Goal: Navigation & Orientation: Find specific page/section

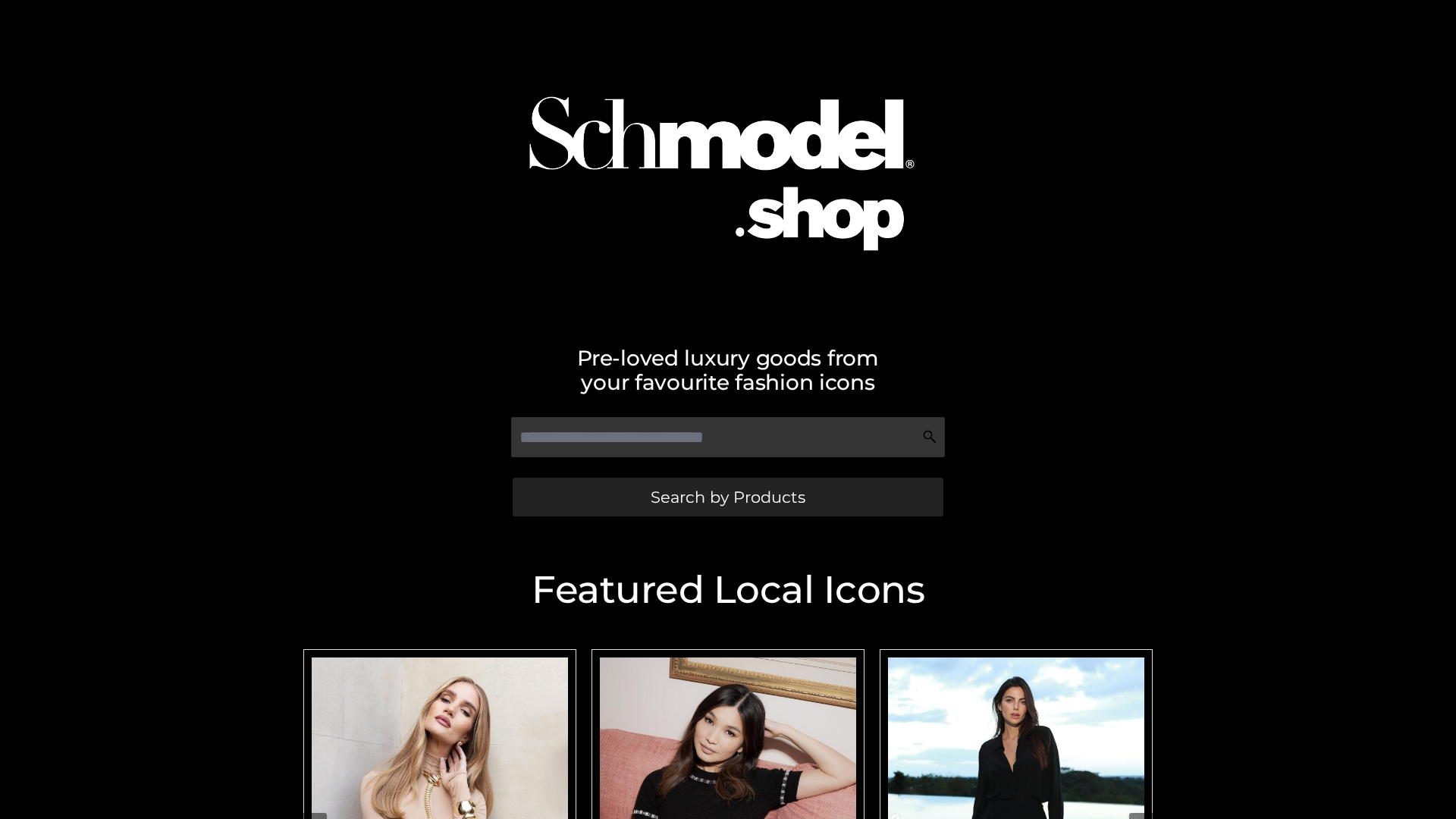
click at [727, 496] on span "Search by Products" at bounding box center [728, 496] width 154 height 16
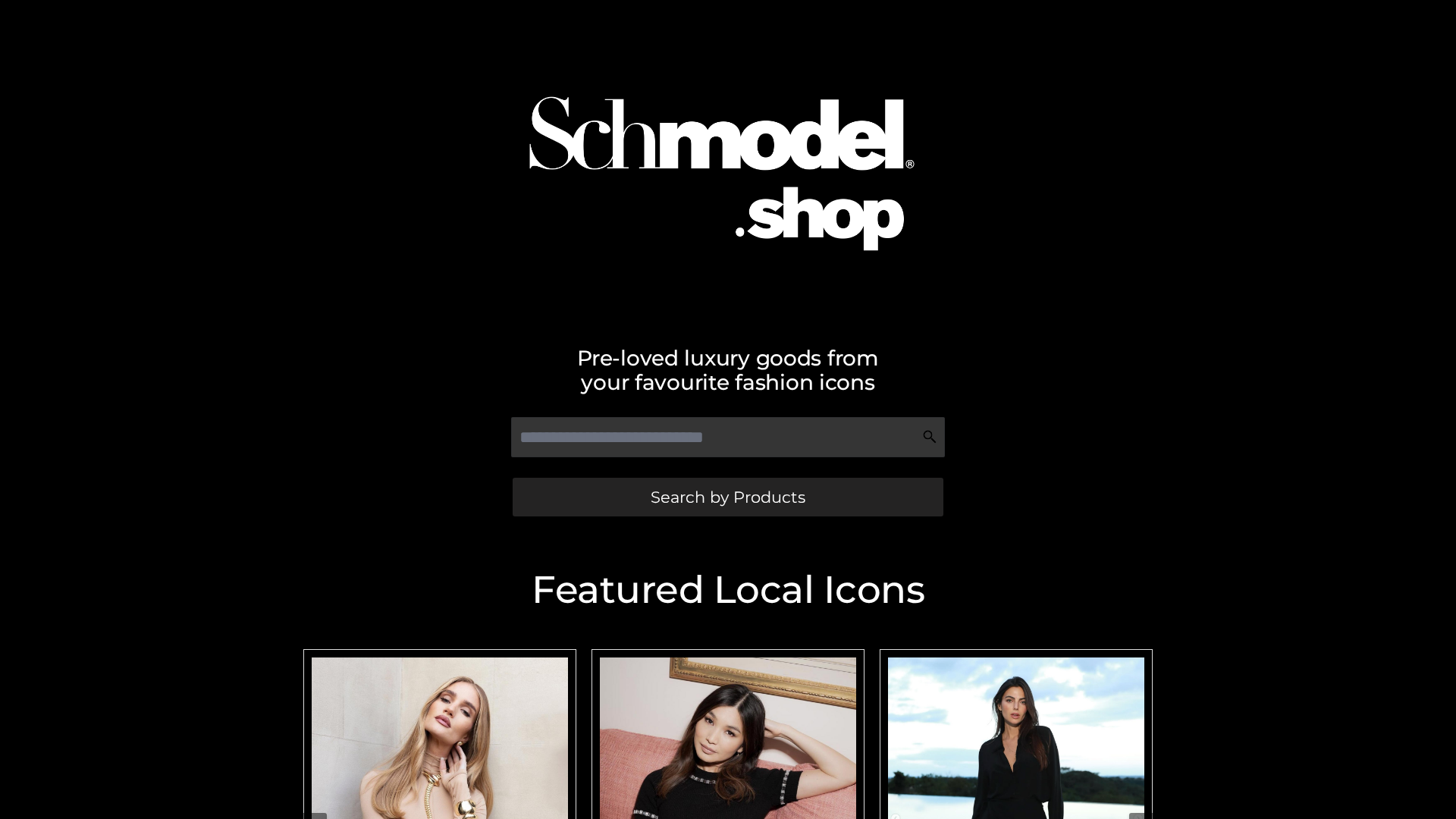
click at [727, 496] on span "Search by Products" at bounding box center [728, 496] width 154 height 16
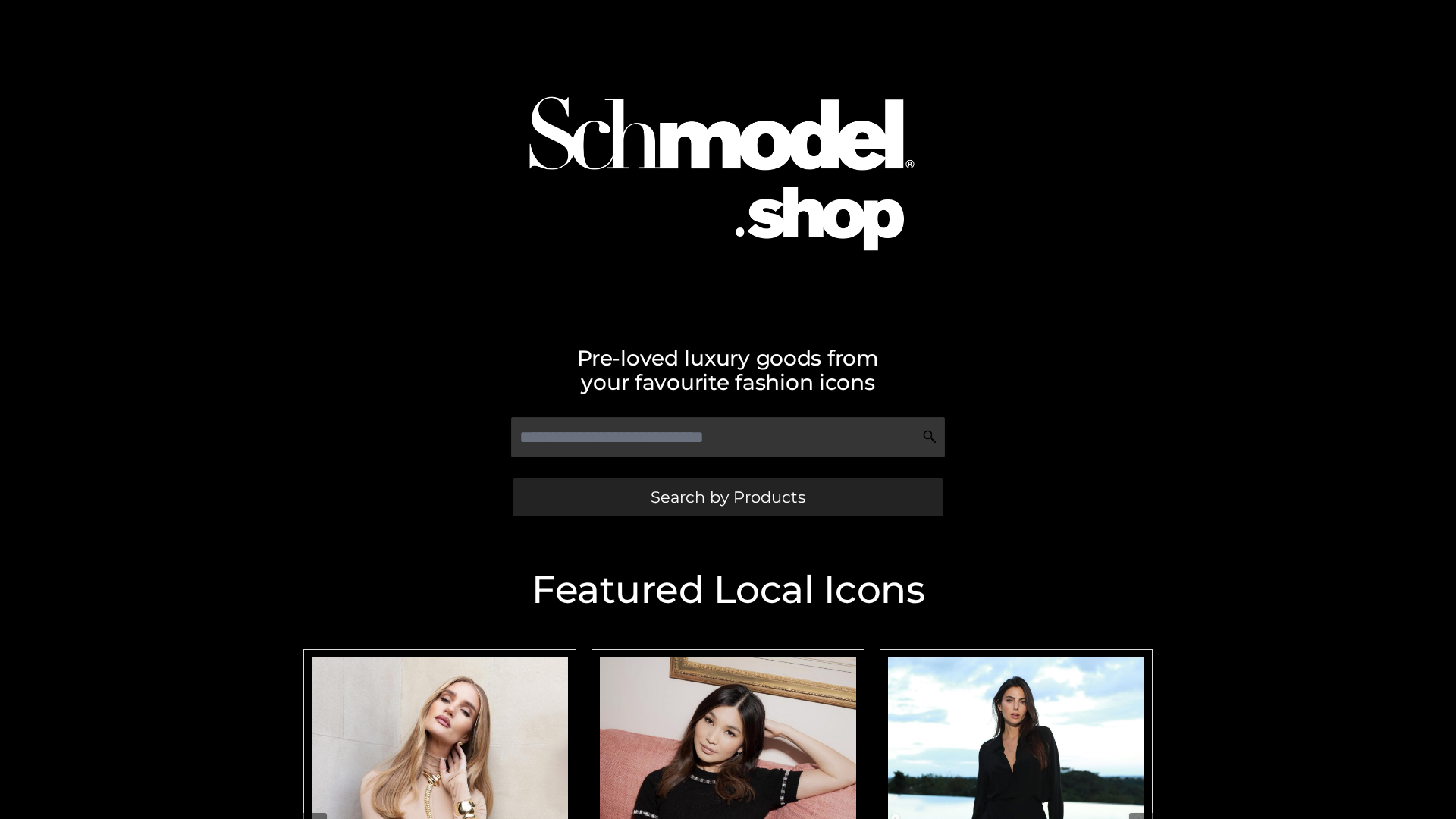
click at [727, 496] on span "Search by Products" at bounding box center [728, 496] width 154 height 16
